Goal: Information Seeking & Learning: Learn about a topic

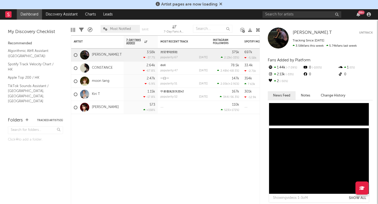
scroll to position [321, 0]
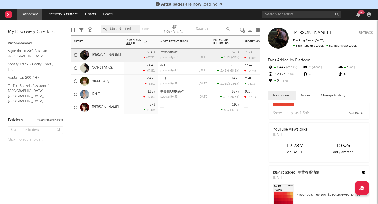
click at [219, 159] on div "Artist Notifications 7-Day Fans Added WoW % Change Most Recent Track Popularity…" at bounding box center [165, 119] width 189 height 169
click at [105, 81] on link "moon tang" at bounding box center [101, 81] width 18 height 4
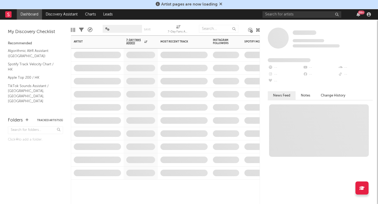
click at [113, 80] on span at bounding box center [97, 81] width 53 height 13
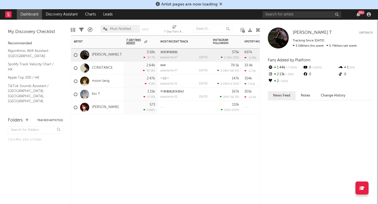
click at [116, 80] on div "moon tang" at bounding box center [97, 81] width 53 height 13
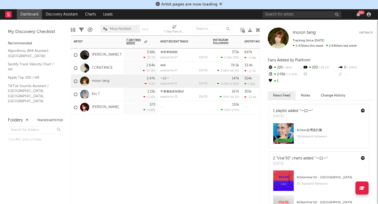
click at [116, 80] on div "moon tang" at bounding box center [97, 81] width 53 height 13
click at [283, 96] on button "News Feed" at bounding box center [282, 95] width 28 height 9
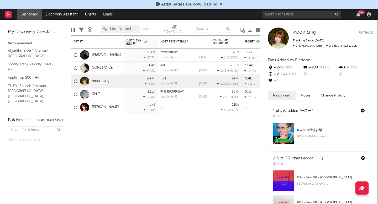
click at [100, 81] on link "moon tang" at bounding box center [101, 81] width 18 height 4
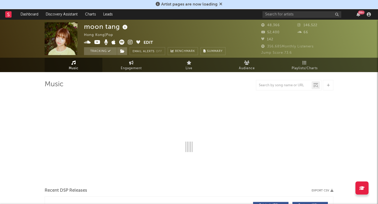
select select "6m"
